Goal: Find specific page/section: Find specific page/section

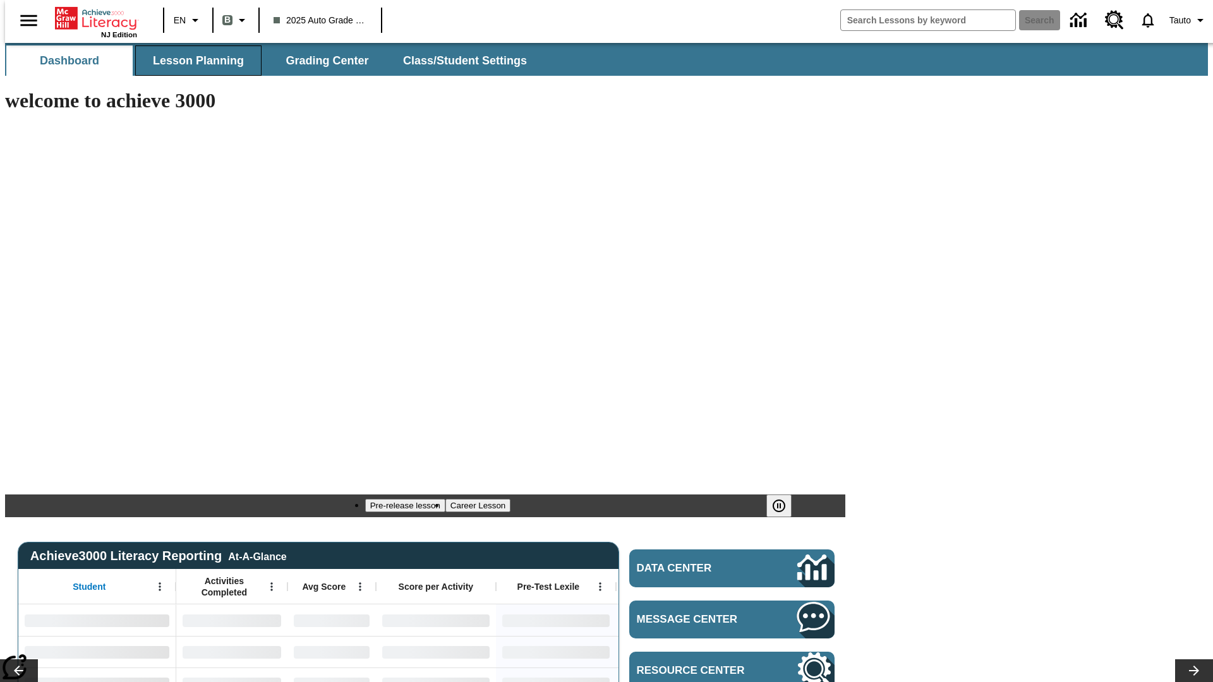
click at [193, 61] on span "Lesson Planning" at bounding box center [198, 61] width 91 height 15
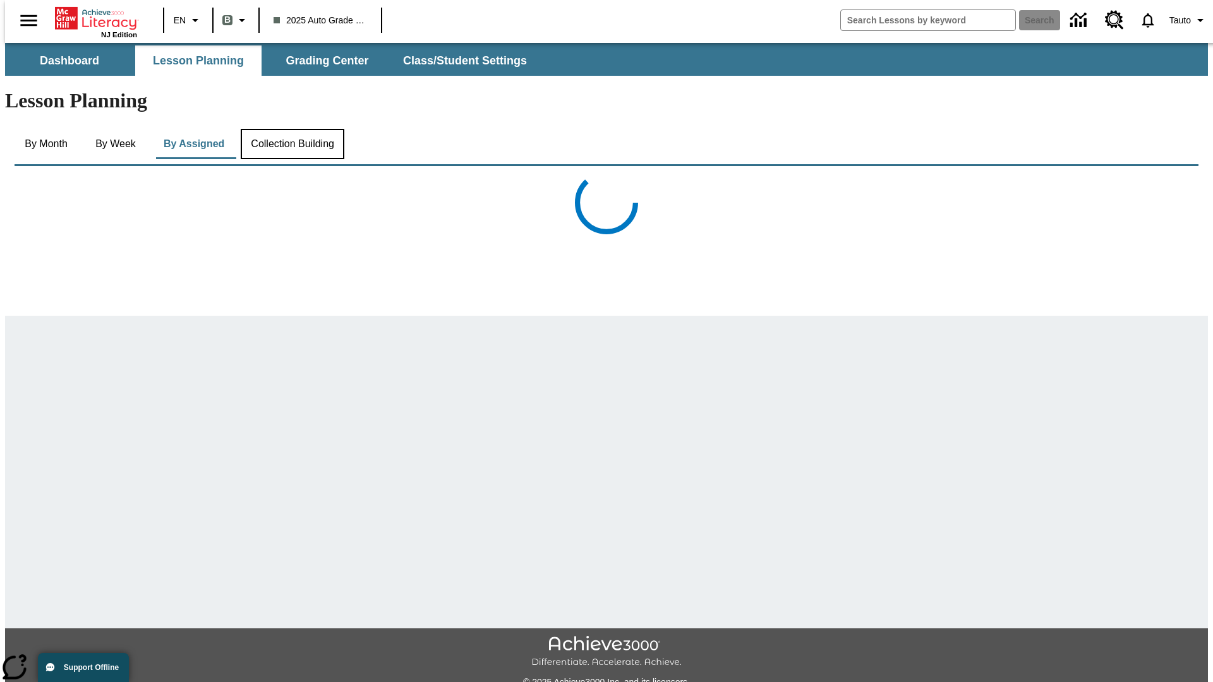
click at [292, 129] on button "Collection Building" at bounding box center [293, 144] width 104 height 30
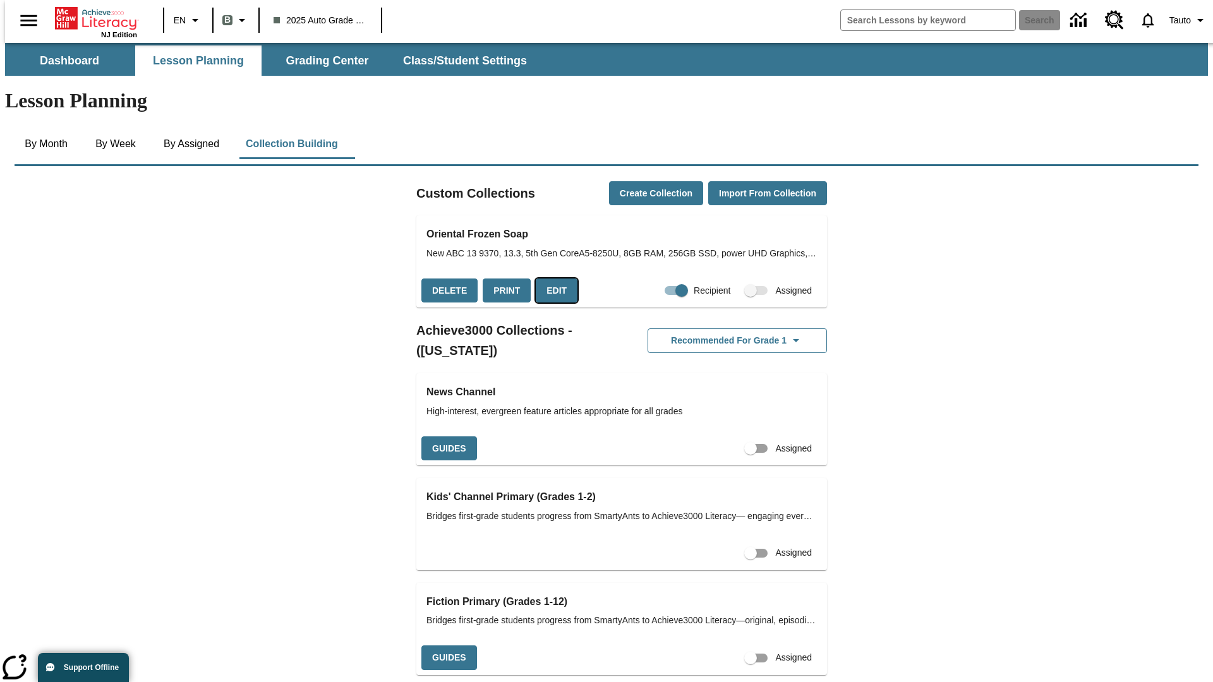
click at [552, 279] on button "Edit" at bounding box center [557, 291] width 42 height 25
